Goal: Transaction & Acquisition: Purchase product/service

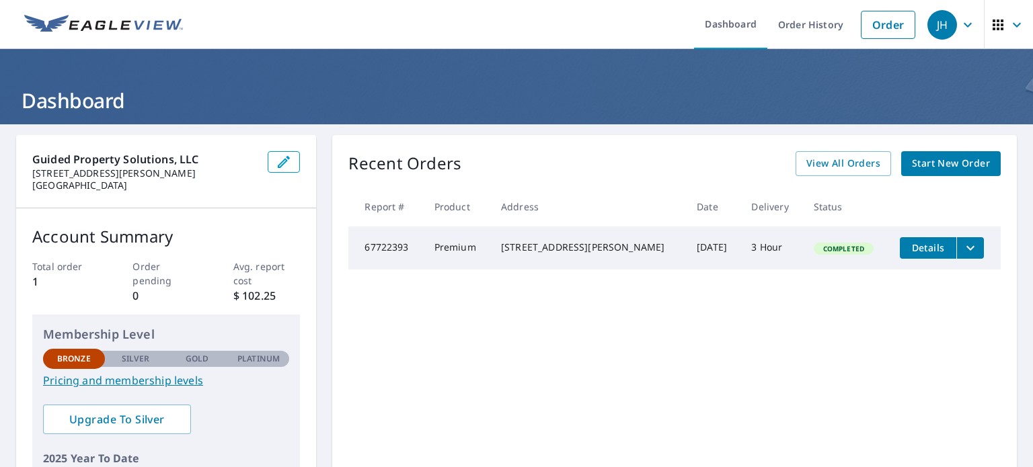
click at [963, 169] on span "Start New Order" at bounding box center [951, 163] width 78 height 17
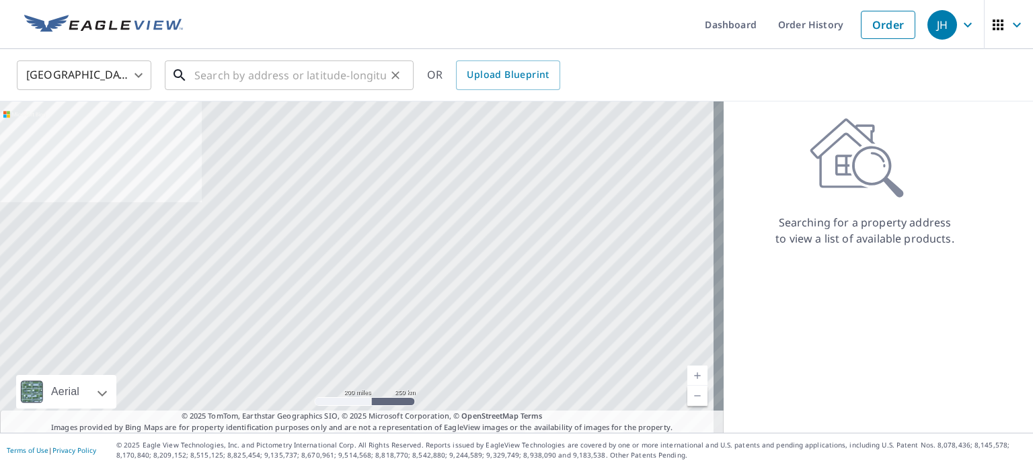
click at [311, 72] on input "text" at bounding box center [290, 75] width 192 height 38
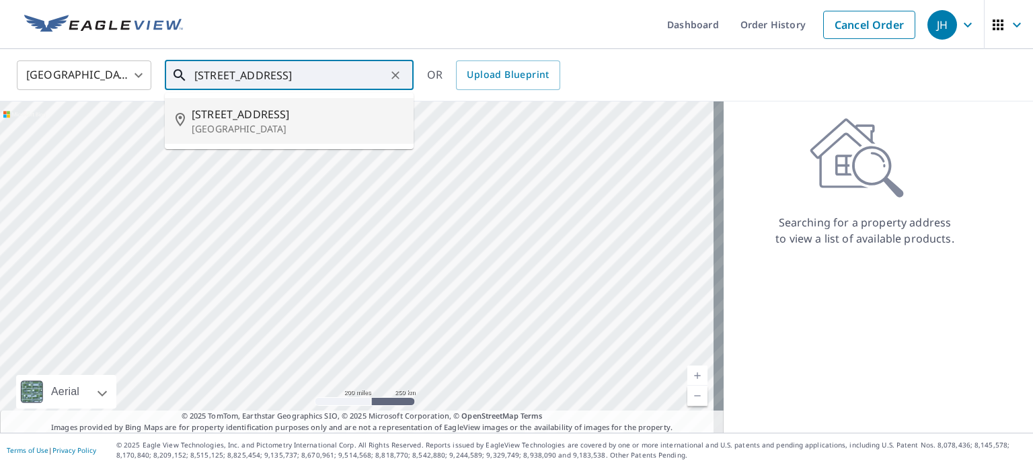
click at [255, 118] on span "4104 Trail Bend Ct" at bounding box center [297, 114] width 211 height 16
type input "4104 Trail Bend Ct Colleyville, TX 76034"
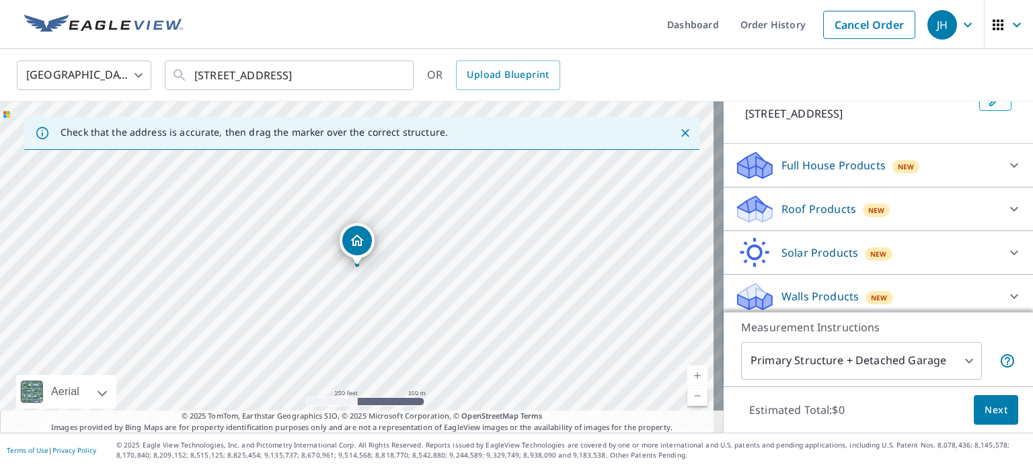
scroll to position [102, 0]
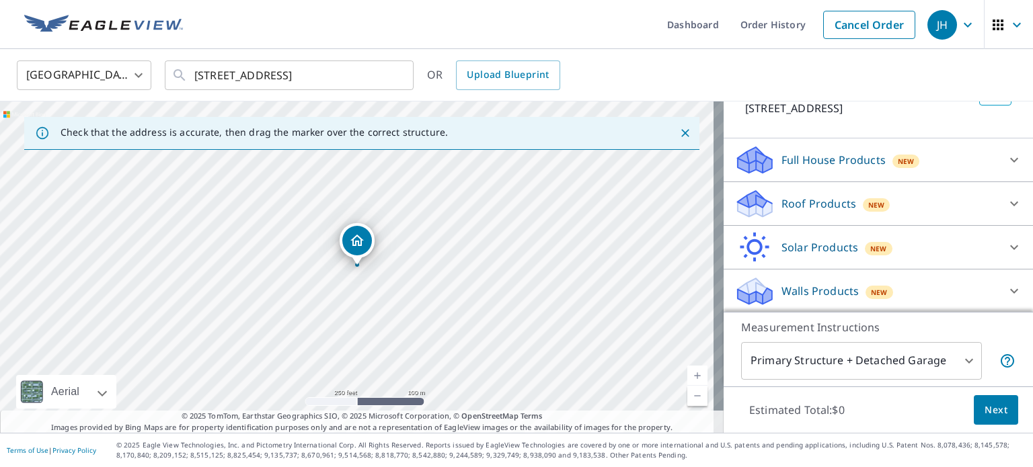
click at [815, 200] on p "Roof Products" at bounding box center [818, 204] width 75 height 16
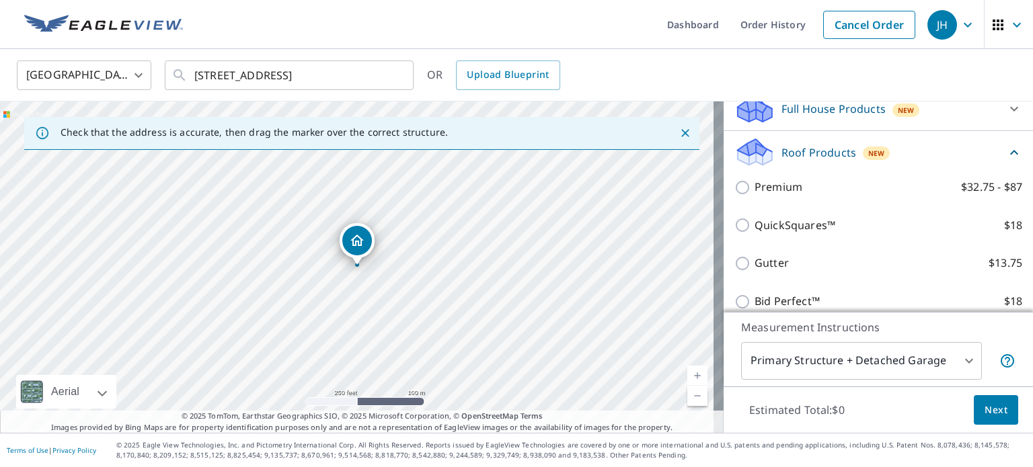
scroll to position [108, 0]
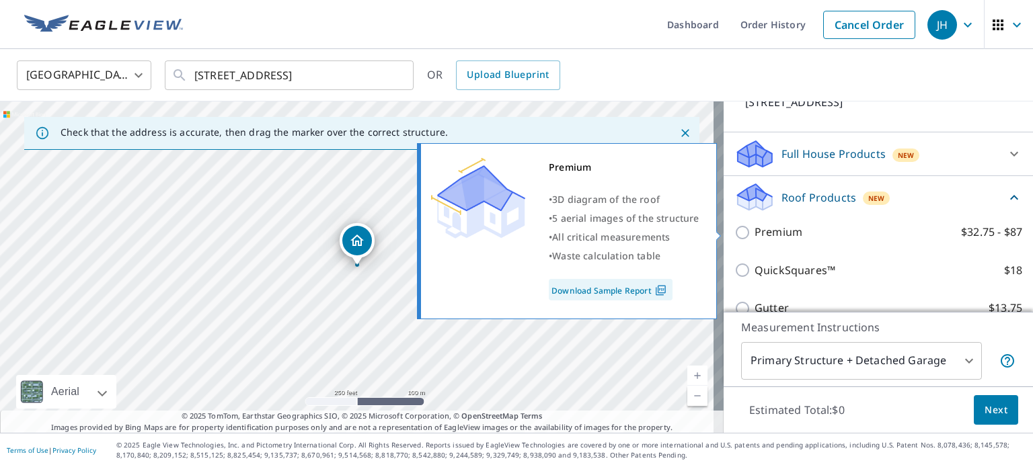
click at [737, 231] on input "Premium $32.75 - $87" at bounding box center [744, 233] width 20 height 16
checkbox input "true"
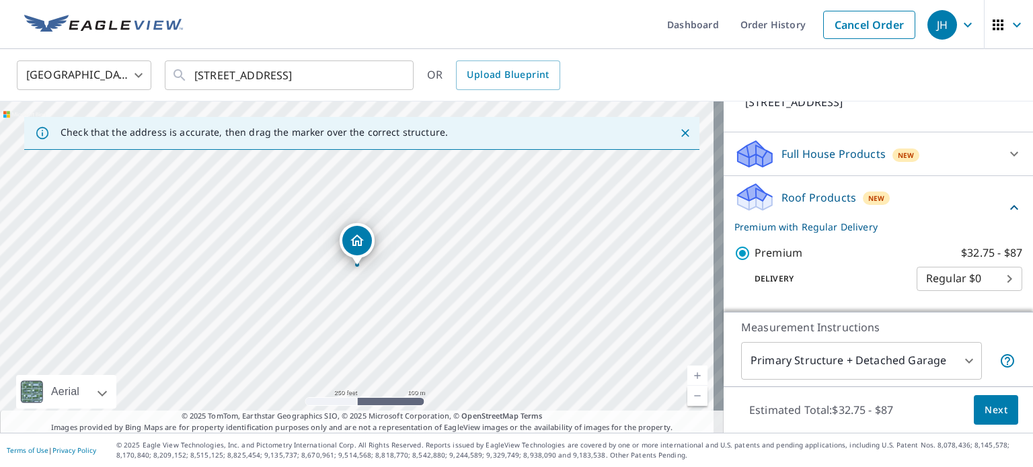
click at [990, 280] on body "JH JH Dashboard Order History Cancel Order JH United States US ​ 4104 Trail Ben…" at bounding box center [516, 233] width 1033 height 467
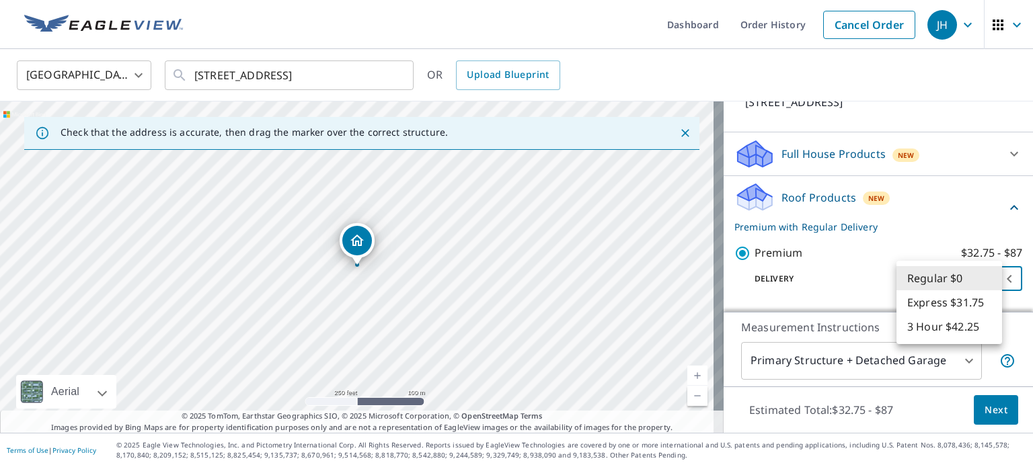
click at [968, 328] on li "3 Hour $42.25" at bounding box center [949, 327] width 106 height 24
type input "7"
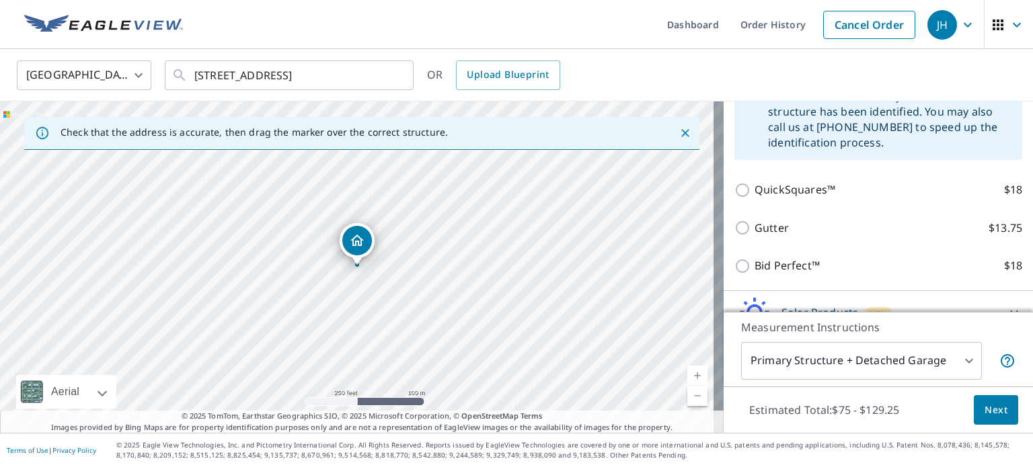
scroll to position [420, 0]
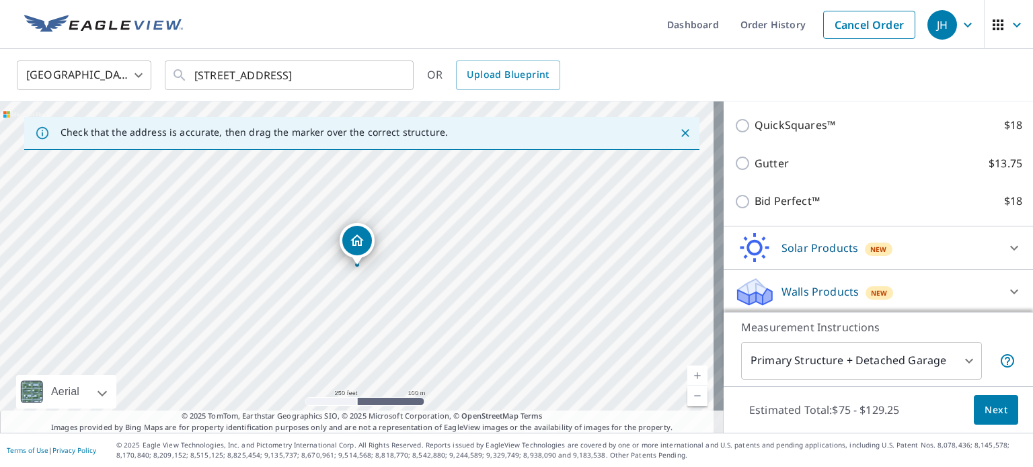
click at [991, 404] on span "Next" at bounding box center [995, 410] width 23 height 17
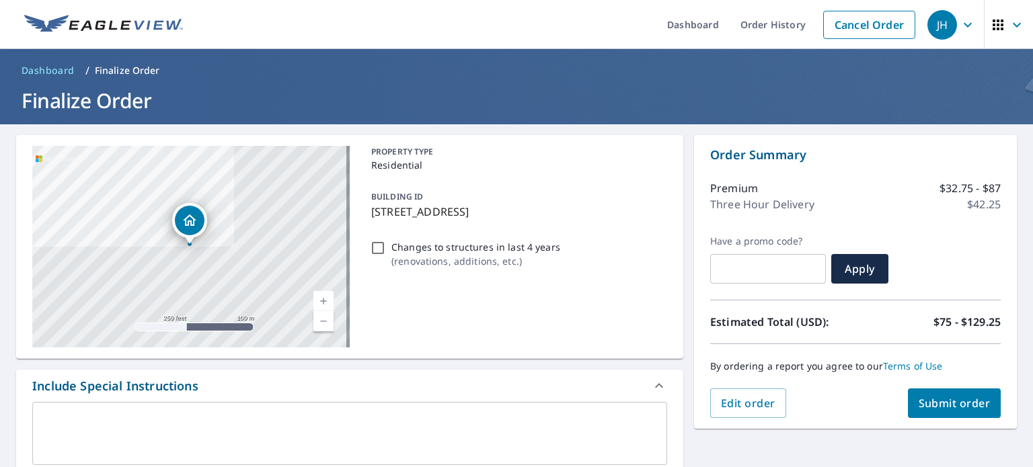
click at [939, 412] on button "Submit order" at bounding box center [954, 404] width 93 height 30
